Goal: Use online tool/utility: Use online tool/utility

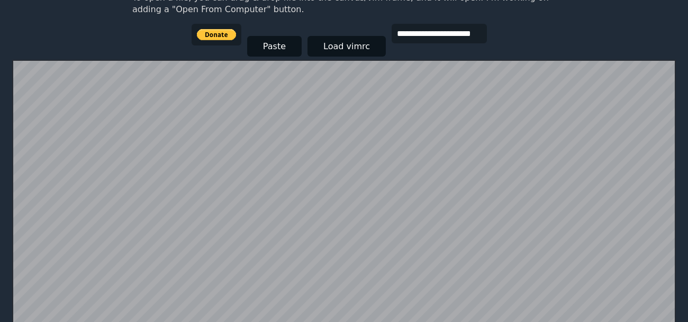
scroll to position [195, 0]
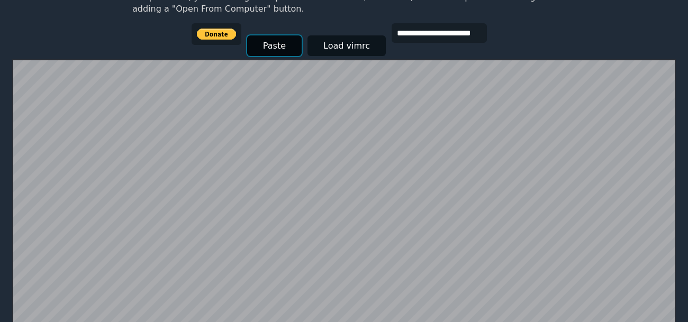
click at [254, 40] on button "Paste" at bounding box center [274, 45] width 54 height 21
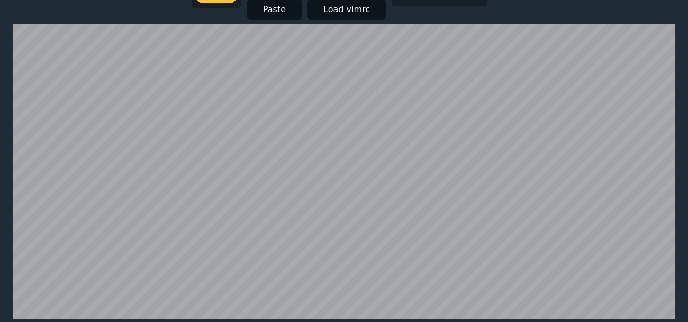
click at [252, 11] on button "Paste" at bounding box center [274, 9] width 54 height 21
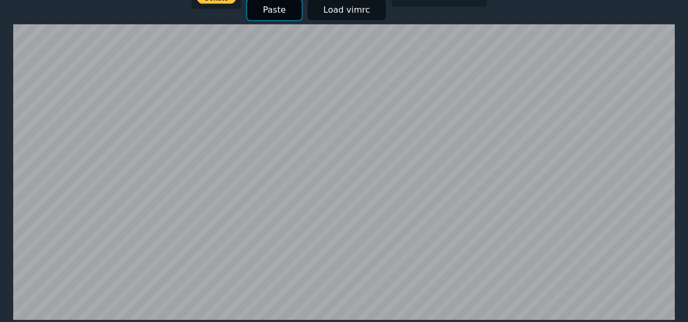
click at [251, 12] on button "Paste" at bounding box center [274, 9] width 54 height 21
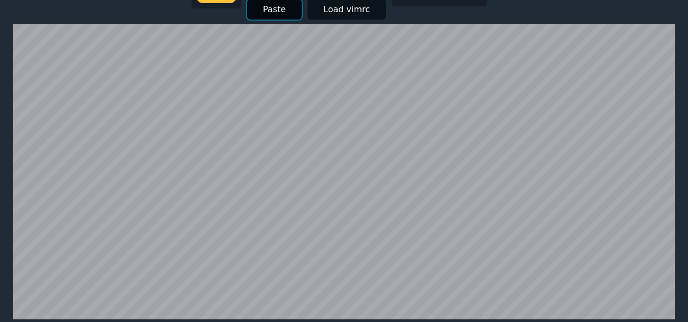
click at [253, 16] on button "Paste" at bounding box center [274, 9] width 54 height 21
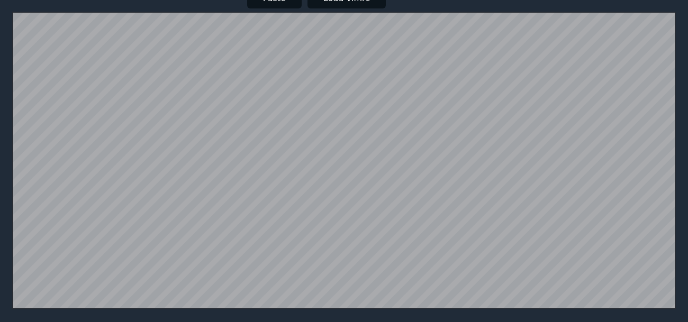
scroll to position [236, 0]
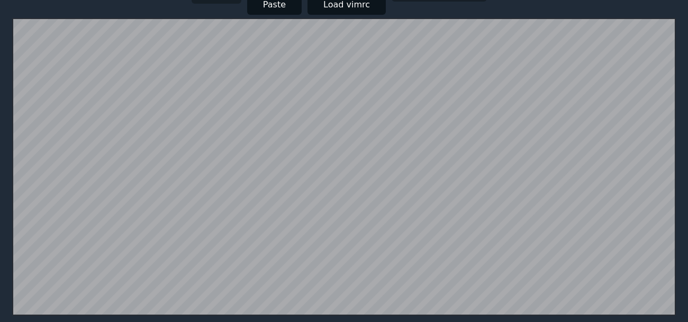
type input "*"
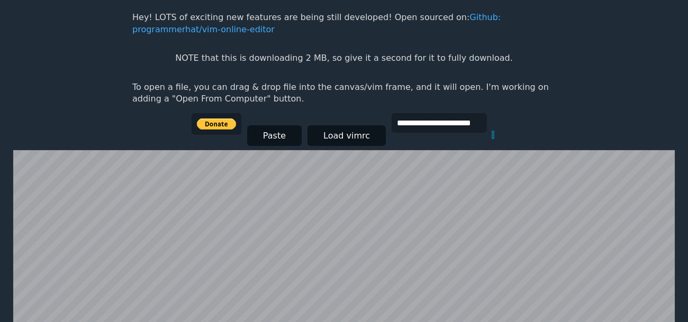
scroll to position [109, 0]
